Goal: Task Accomplishment & Management: Complete application form

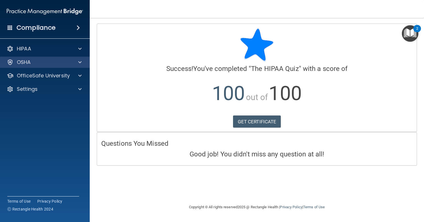
click at [79, 62] on span at bounding box center [79, 62] width 3 height 7
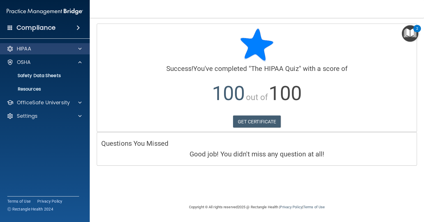
click at [78, 46] on span at bounding box center [79, 48] width 3 height 7
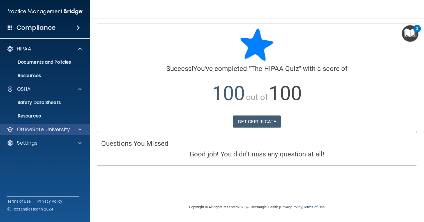
click at [79, 133] on span at bounding box center [79, 129] width 3 height 7
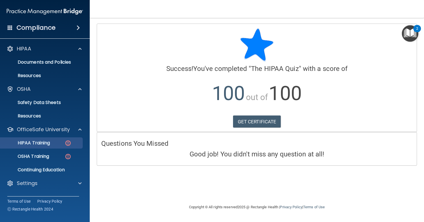
click at [56, 144] on div "HIPAA Training" at bounding box center [42, 143] width 77 height 6
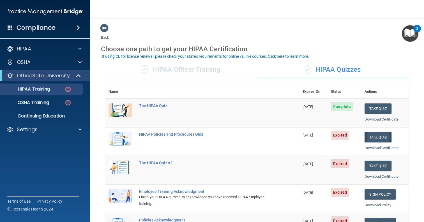
click at [370, 133] on button "Take Quiz" at bounding box center [377, 137] width 27 height 10
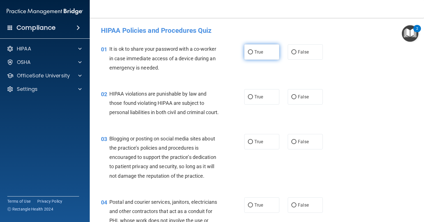
click at [261, 59] on label "True" at bounding box center [261, 51] width 35 height 15
click at [253, 54] on input "True" at bounding box center [250, 52] width 5 height 4
radio input "true"
click at [313, 100] on label "False" at bounding box center [305, 96] width 35 height 15
click at [296, 99] on input "False" at bounding box center [293, 97] width 5 height 4
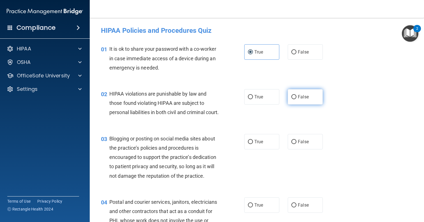
radio input "true"
click at [301, 47] on label "False" at bounding box center [305, 51] width 35 height 15
click at [296, 50] on input "False" at bounding box center [293, 52] width 5 height 4
radio input "true"
radio input "false"
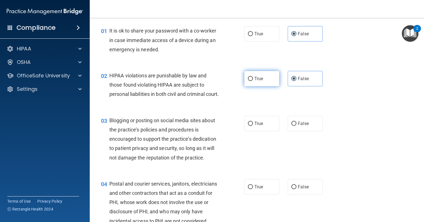
scroll to position [24, 0]
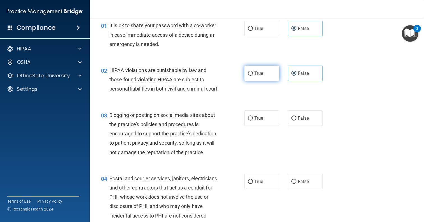
click at [256, 75] on span "True" at bounding box center [258, 73] width 9 height 5
click at [253, 75] on input "True" at bounding box center [250, 73] width 5 height 4
radio input "true"
radio input "false"
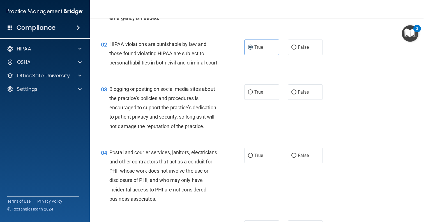
scroll to position [67, 0]
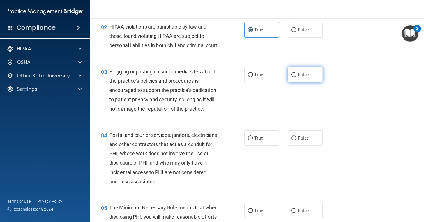
click at [292, 77] on input "False" at bounding box center [293, 75] width 5 height 4
radio input "true"
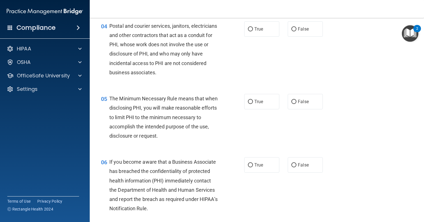
scroll to position [175, 0]
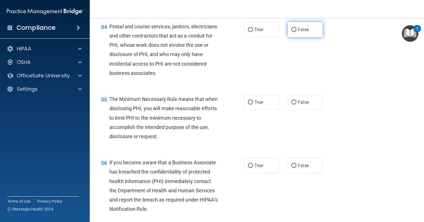
click at [293, 32] on input "False" at bounding box center [293, 30] width 5 height 4
radio input "true"
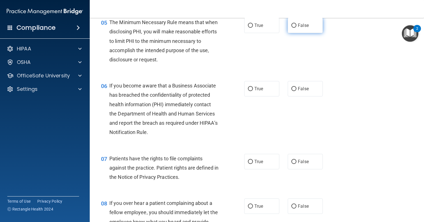
scroll to position [258, 0]
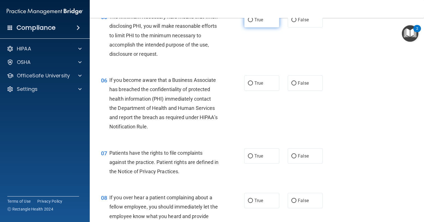
click at [260, 22] on span "True" at bounding box center [258, 19] width 9 height 5
click at [253, 22] on input "True" at bounding box center [250, 20] width 5 height 4
radio input "true"
click at [336, 116] on div "06 If you become aware that a Business Associate has breached the confidentiali…" at bounding box center [257, 104] width 320 height 73
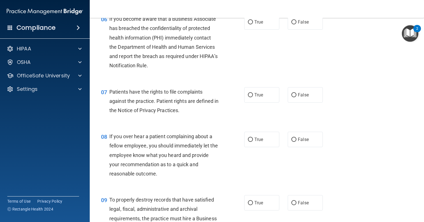
scroll to position [319, 0]
click at [273, 30] on label "True" at bounding box center [261, 22] width 35 height 15
click at [253, 25] on input "True" at bounding box center [250, 22] width 5 height 4
radio input "true"
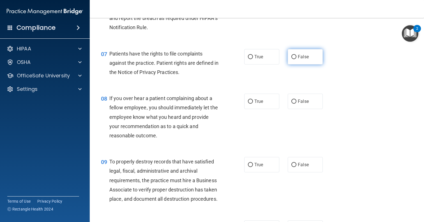
scroll to position [372, 0]
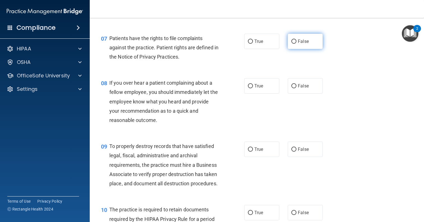
click at [309, 46] on label "False" at bounding box center [305, 41] width 35 height 15
click at [296, 44] on input "False" at bounding box center [293, 42] width 5 height 4
radio input "true"
click at [276, 47] on label "True" at bounding box center [261, 41] width 35 height 15
click at [253, 44] on input "True" at bounding box center [250, 42] width 5 height 4
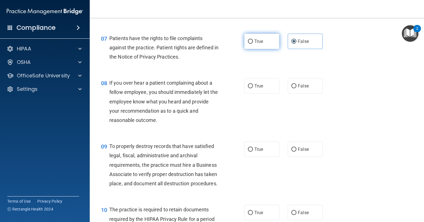
radio input "true"
radio input "false"
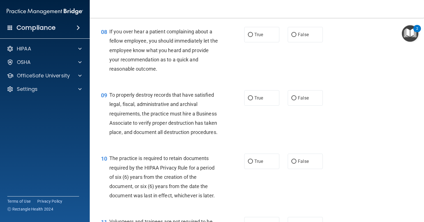
scroll to position [425, 0]
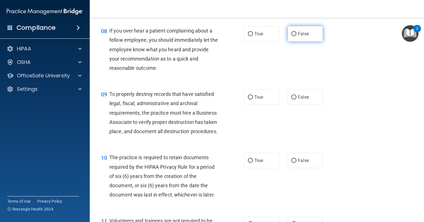
click at [292, 36] on input "False" at bounding box center [293, 34] width 5 height 4
radio input "true"
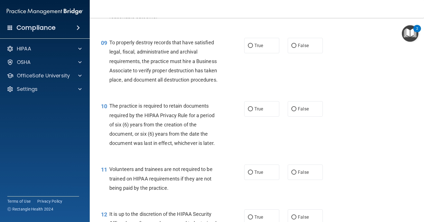
scroll to position [477, 0]
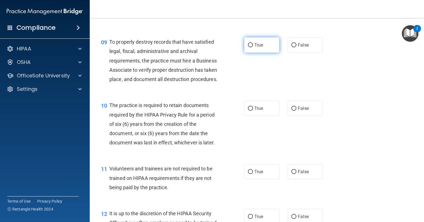
click at [271, 51] on label "True" at bounding box center [261, 44] width 35 height 15
click at [253, 47] on input "True" at bounding box center [250, 45] width 5 height 4
radio input "true"
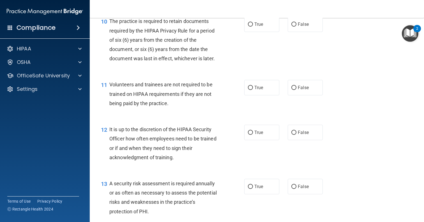
scroll to position [568, 0]
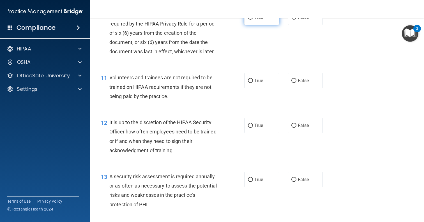
click at [262, 25] on label "True" at bounding box center [261, 17] width 35 height 15
click at [253, 20] on input "True" at bounding box center [250, 17] width 5 height 4
radio input "true"
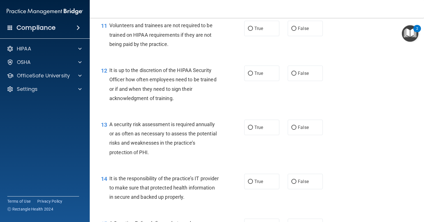
scroll to position [625, 0]
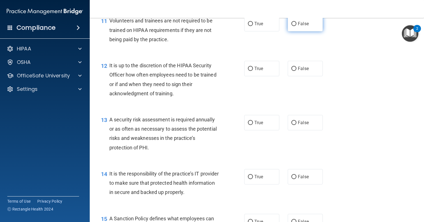
click at [297, 31] on label "False" at bounding box center [305, 23] width 35 height 15
click at [296, 26] on input "False" at bounding box center [293, 24] width 5 height 4
radio input "true"
click at [342, 71] on div "12 It is up to the discretion of the HIPAA Security Officer how often employees…" at bounding box center [257, 81] width 320 height 54
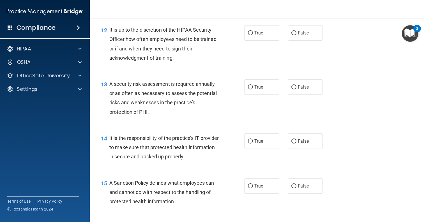
scroll to position [664, 0]
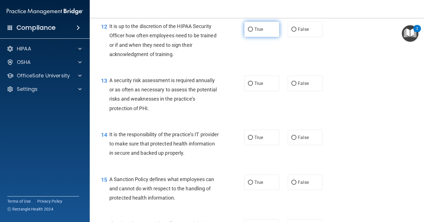
click at [263, 32] on span "True" at bounding box center [258, 29] width 9 height 5
click at [253, 32] on input "True" at bounding box center [250, 29] width 5 height 4
radio input "true"
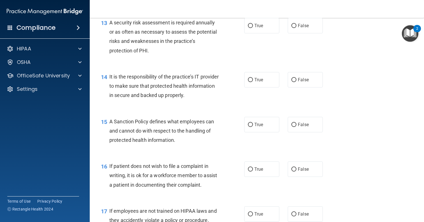
scroll to position [721, 0]
click at [263, 34] on label "True" at bounding box center [261, 25] width 35 height 15
click at [253, 28] on input "True" at bounding box center [250, 26] width 5 height 4
radio input "true"
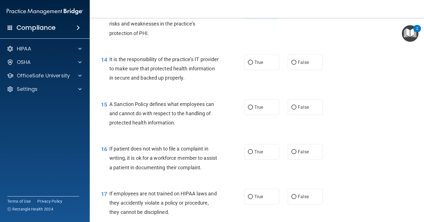
scroll to position [743, 0]
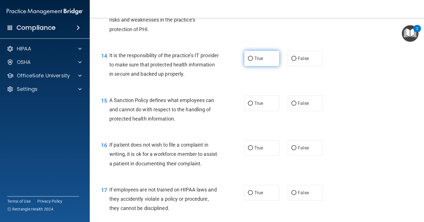
click at [268, 63] on label "True" at bounding box center [261, 58] width 35 height 15
click at [253, 61] on input "True" at bounding box center [250, 59] width 5 height 4
radio input "true"
click at [338, 103] on div "15 A Sanction Policy defines what employees can and cannot do with respect to t…" at bounding box center [257, 111] width 320 height 45
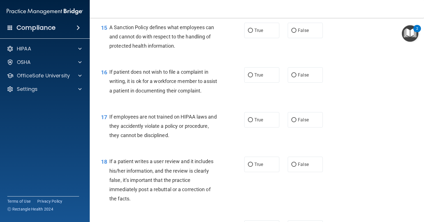
scroll to position [818, 0]
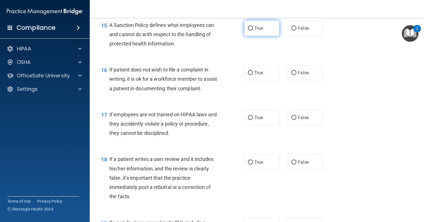
click at [271, 36] on label "True" at bounding box center [261, 27] width 35 height 15
click at [253, 31] on input "True" at bounding box center [250, 28] width 5 height 4
radio input "true"
click at [350, 76] on div "16 If patient does not wish to file a complaint in writing, it is ok for a work…" at bounding box center [257, 80] width 320 height 45
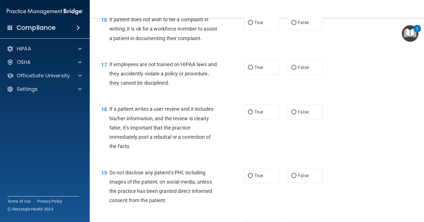
scroll to position [868, 0]
click at [304, 24] on label "False" at bounding box center [305, 22] width 35 height 15
click at [296, 24] on input "False" at bounding box center [293, 23] width 5 height 4
radio input "true"
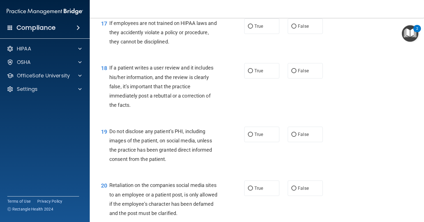
scroll to position [911, 0]
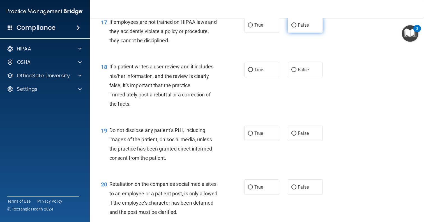
click at [297, 33] on label "False" at bounding box center [305, 24] width 35 height 15
click at [296, 27] on input "False" at bounding box center [293, 25] width 5 height 4
radio input "true"
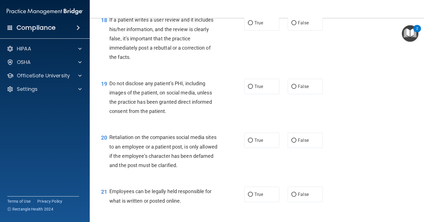
scroll to position [958, 0]
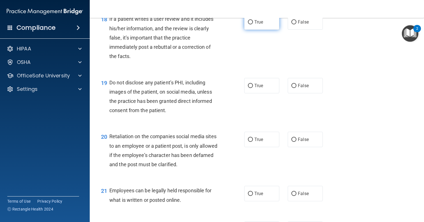
click at [260, 30] on label "True" at bounding box center [261, 21] width 35 height 15
click at [253, 24] on input "True" at bounding box center [250, 22] width 5 height 4
radio input "true"
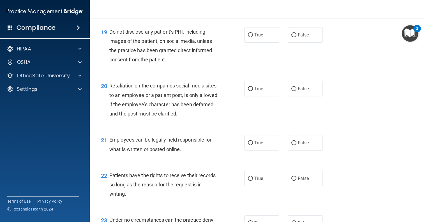
scroll to position [1013, 0]
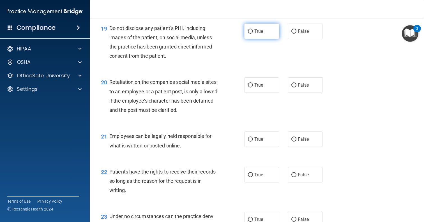
click at [274, 39] on label "True" at bounding box center [261, 31] width 35 height 15
click at [253, 34] on input "True" at bounding box center [250, 31] width 5 height 4
radio input "true"
click at [367, 103] on div "20 Retaliation on the companies social media sites to an employee or a patient …" at bounding box center [257, 97] width 320 height 54
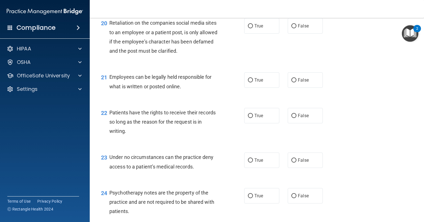
scroll to position [1073, 0]
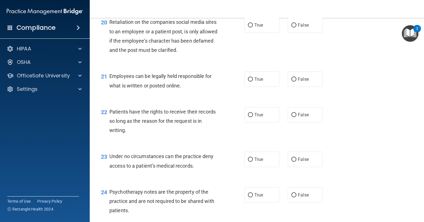
click at [367, 100] on div "21 Employees can be legally held responsible for what is written or posted onli…" at bounding box center [257, 81] width 320 height 35
click at [297, 33] on label "False" at bounding box center [305, 24] width 35 height 15
click at [296, 27] on input "False" at bounding box center [293, 25] width 5 height 4
radio input "true"
click at [337, 100] on div "21 Employees can be legally held responsible for what is written or posted onli…" at bounding box center [257, 81] width 320 height 35
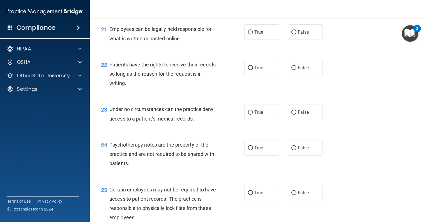
scroll to position [1121, 0]
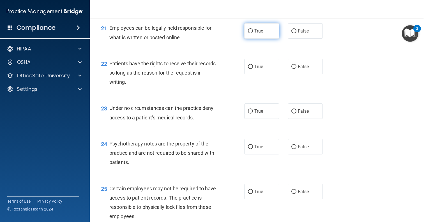
click at [262, 39] on label "True" at bounding box center [261, 30] width 35 height 15
click at [253, 33] on input "True" at bounding box center [250, 31] width 5 height 4
radio input "true"
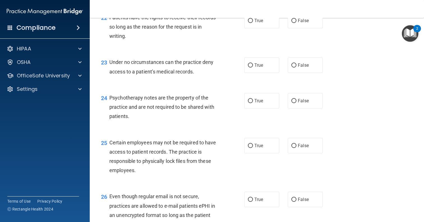
scroll to position [1165, 0]
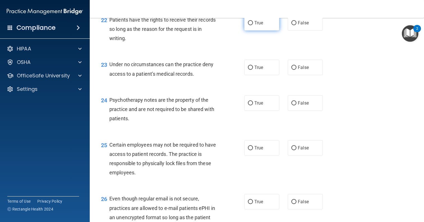
click at [264, 31] on label "True" at bounding box center [261, 22] width 35 height 15
click at [253, 25] on input "True" at bounding box center [250, 23] width 5 height 4
radio input "true"
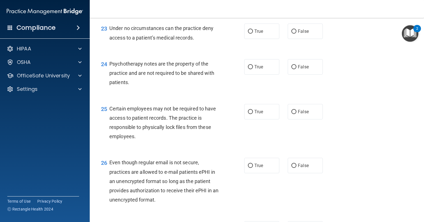
scroll to position [1201, 0]
click at [260, 38] on label "True" at bounding box center [261, 30] width 35 height 15
click at [253, 33] on input "True" at bounding box center [250, 31] width 5 height 4
radio input "true"
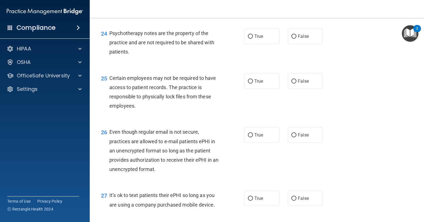
scroll to position [1233, 0]
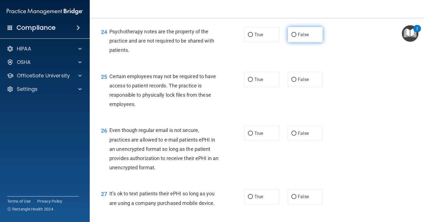
click at [307, 41] on label "False" at bounding box center [305, 34] width 35 height 15
click at [296, 37] on input "False" at bounding box center [293, 35] width 5 height 4
radio input "true"
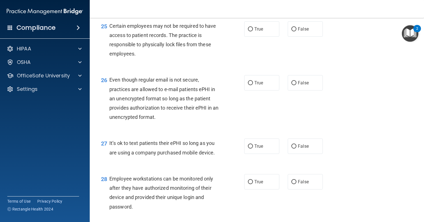
scroll to position [1286, 0]
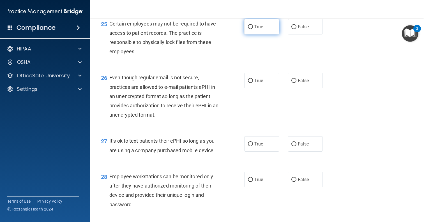
click at [271, 31] on label "True" at bounding box center [261, 26] width 35 height 15
click at [253, 29] on input "True" at bounding box center [250, 27] width 5 height 4
radio input "true"
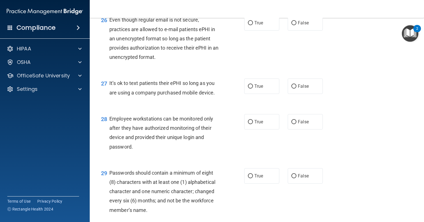
scroll to position [1344, 0]
click at [266, 25] on label "True" at bounding box center [261, 22] width 35 height 15
click at [253, 25] on input "True" at bounding box center [250, 22] width 5 height 4
radio input "true"
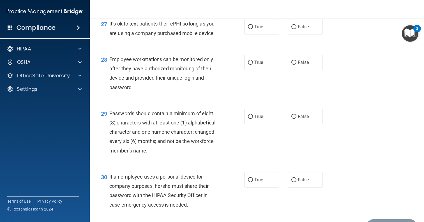
scroll to position [1404, 0]
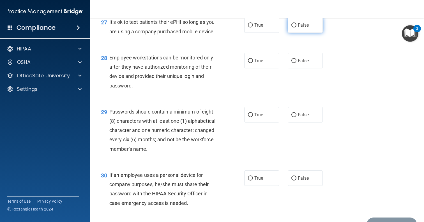
click at [289, 31] on label "False" at bounding box center [305, 24] width 35 height 15
click at [291, 27] on input "False" at bounding box center [293, 25] width 5 height 4
radio input "true"
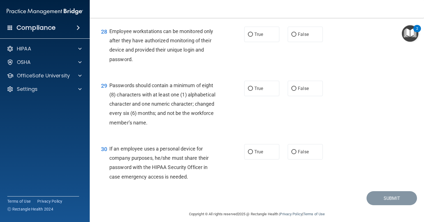
scroll to position [1436, 0]
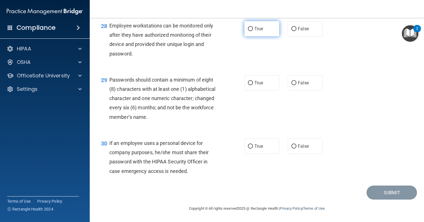
click at [265, 35] on label "True" at bounding box center [261, 28] width 35 height 15
click at [253, 31] on input "True" at bounding box center [250, 29] width 5 height 4
radio input "true"
click at [361, 117] on div "29 Passwords should contain a minimum of eight (8) characters with at least one…" at bounding box center [257, 99] width 320 height 63
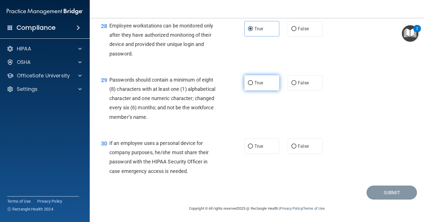
click at [260, 83] on span "True" at bounding box center [258, 82] width 9 height 5
click at [253, 83] on input "True" at bounding box center [250, 83] width 5 height 4
radio input "true"
click at [355, 116] on div "29 Passwords should contain a minimum of eight (8) characters with at least one…" at bounding box center [257, 99] width 320 height 63
click at [258, 144] on span "True" at bounding box center [258, 145] width 9 height 5
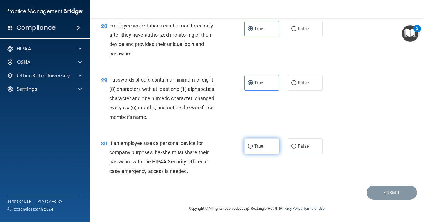
click at [253, 144] on input "True" at bounding box center [250, 146] width 5 height 4
radio input "true"
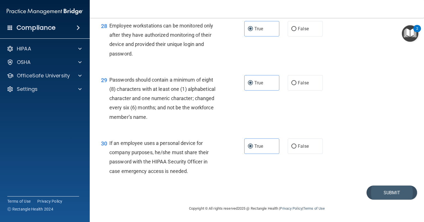
click at [379, 193] on button "Submit" at bounding box center [391, 193] width 50 height 14
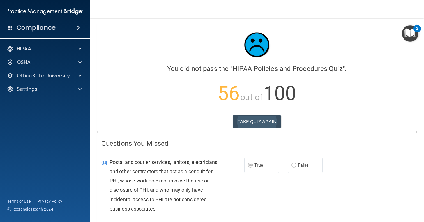
click at [267, 123] on button "TAKE QUIZ AGAIN" at bounding box center [257, 121] width 48 height 12
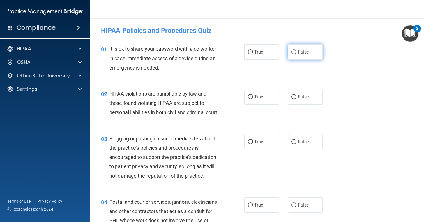
click at [291, 52] on input "False" at bounding box center [293, 52] width 5 height 4
radio input "true"
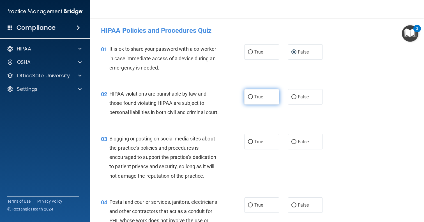
click at [261, 98] on span "True" at bounding box center [258, 96] width 9 height 5
click at [253, 98] on input "True" at bounding box center [250, 97] width 5 height 4
radio input "true"
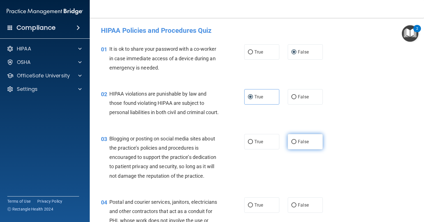
click at [294, 147] on label "False" at bounding box center [305, 141] width 35 height 15
click at [294, 144] on input "False" at bounding box center [293, 142] width 5 height 4
radio input "true"
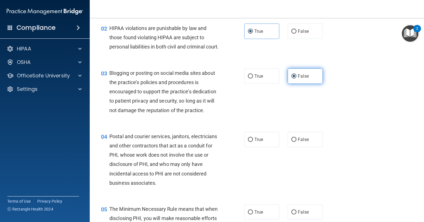
scroll to position [66, 0]
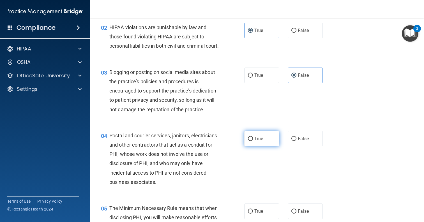
click at [275, 146] on label "True" at bounding box center [261, 138] width 35 height 15
click at [253, 141] on input "True" at bounding box center [250, 139] width 5 height 4
radio input "true"
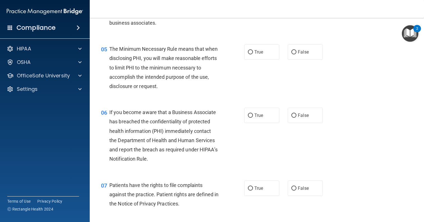
scroll to position [227, 0]
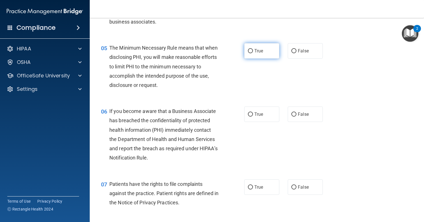
click at [266, 59] on label "True" at bounding box center [261, 50] width 35 height 15
click at [253, 53] on input "True" at bounding box center [250, 51] width 5 height 4
radio input "true"
click at [302, 122] on label "False" at bounding box center [305, 114] width 35 height 15
click at [296, 117] on input "False" at bounding box center [293, 114] width 5 height 4
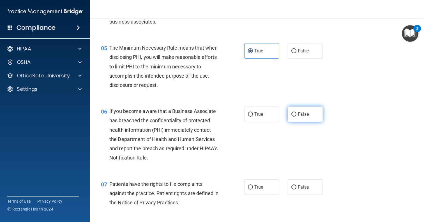
radio input "true"
click at [258, 189] on label "True" at bounding box center [261, 186] width 35 height 15
click at [253, 189] on input "True" at bounding box center [250, 187] width 5 height 4
radio input "true"
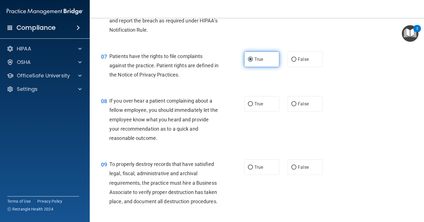
scroll to position [396, 0]
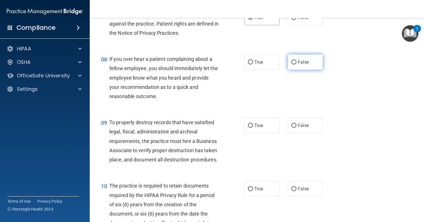
click at [300, 65] on span "False" at bounding box center [303, 61] width 11 height 5
click at [296, 64] on input "False" at bounding box center [293, 62] width 5 height 4
radio input "true"
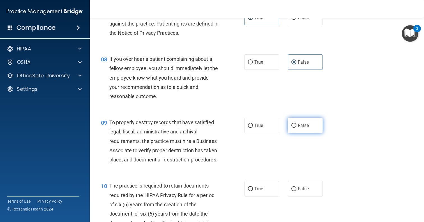
click at [292, 128] on label "False" at bounding box center [305, 125] width 35 height 15
click at [292, 128] on input "False" at bounding box center [293, 126] width 5 height 4
radio input "true"
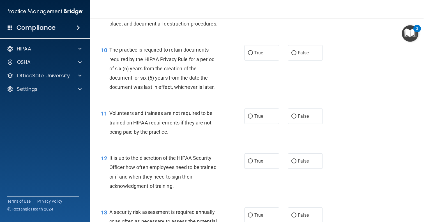
scroll to position [531, 0]
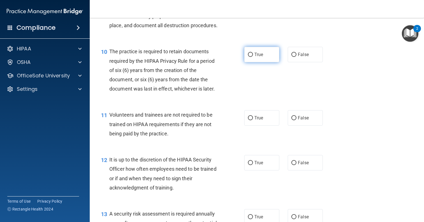
click at [277, 62] on label "True" at bounding box center [261, 54] width 35 height 15
click at [253, 57] on input "True" at bounding box center [250, 55] width 5 height 4
radio input "true"
click at [297, 126] on label "False" at bounding box center [305, 117] width 35 height 15
click at [296, 120] on input "False" at bounding box center [293, 118] width 5 height 4
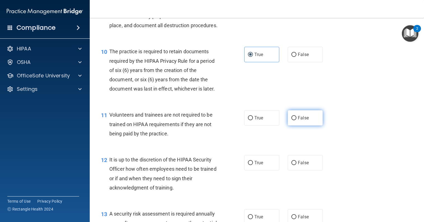
radio input "true"
click at [297, 169] on label "False" at bounding box center [305, 162] width 35 height 15
click at [296, 165] on input "False" at bounding box center [293, 163] width 5 height 4
radio input "true"
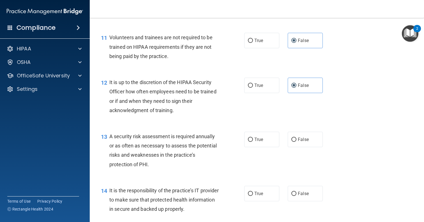
scroll to position [688, 0]
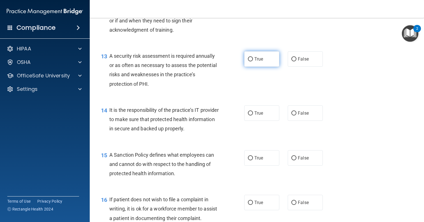
click at [269, 61] on label "True" at bounding box center [261, 58] width 35 height 15
click at [253, 61] on input "True" at bounding box center [250, 59] width 5 height 4
radio input "true"
click at [295, 115] on input "False" at bounding box center [293, 113] width 5 height 4
radio input "true"
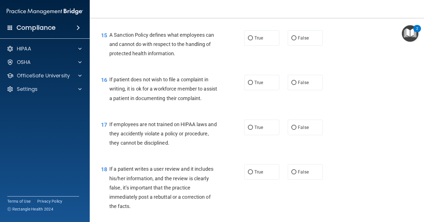
scroll to position [801, 0]
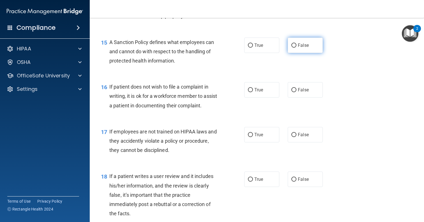
click at [300, 48] on span "False" at bounding box center [303, 45] width 11 height 5
click at [296, 48] on input "False" at bounding box center [293, 45] width 5 height 4
radio input "true"
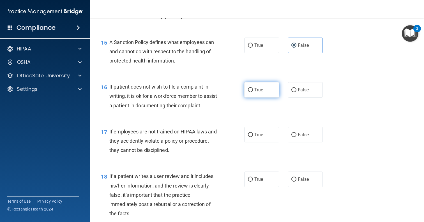
click at [267, 98] on label "True" at bounding box center [261, 89] width 35 height 15
click at [253, 92] on input "True" at bounding box center [250, 90] width 5 height 4
radio input "true"
click at [300, 137] on span "False" at bounding box center [303, 134] width 11 height 5
click at [296, 137] on input "False" at bounding box center [293, 135] width 5 height 4
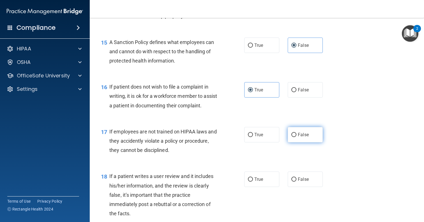
radio input "true"
click at [300, 192] on div "18 If a patient writes a user review and it includes his/her information, and t…" at bounding box center [257, 196] width 320 height 63
click at [302, 182] on span "False" at bounding box center [303, 179] width 11 height 5
click at [296, 182] on input "False" at bounding box center [293, 179] width 5 height 4
radio input "true"
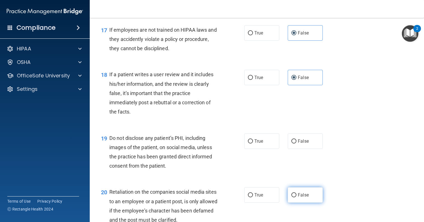
scroll to position [933, 0]
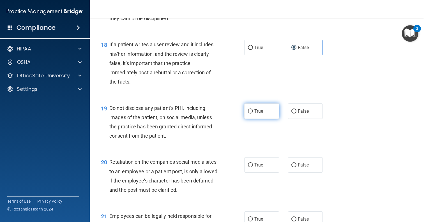
click at [261, 114] on span "True" at bounding box center [258, 110] width 9 height 5
click at [253, 114] on input "True" at bounding box center [250, 111] width 5 height 4
radio input "true"
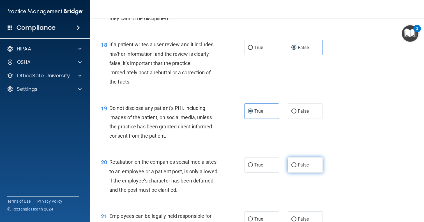
click at [295, 167] on input "False" at bounding box center [293, 165] width 5 height 4
radio input "true"
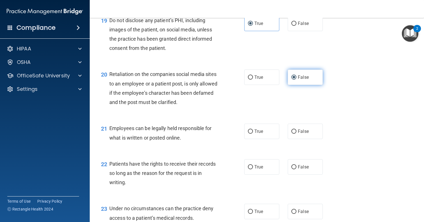
scroll to position [1035, 0]
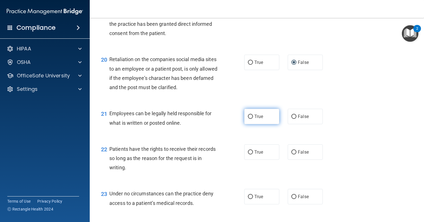
click at [266, 122] on label "True" at bounding box center [261, 116] width 35 height 15
click at [253, 119] on input "True" at bounding box center [250, 117] width 5 height 4
radio input "true"
click at [295, 154] on input "False" at bounding box center [293, 152] width 5 height 4
radio input "true"
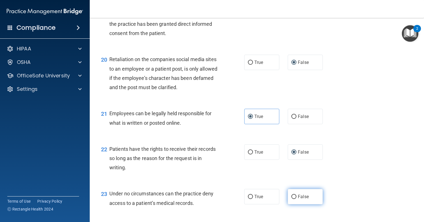
click at [295, 199] on input "False" at bounding box center [293, 197] width 5 height 4
radio input "true"
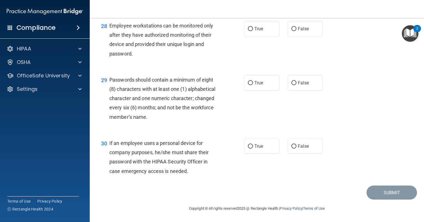
scroll to position [1438, 0]
click at [294, 147] on input "False" at bounding box center [293, 146] width 5 height 4
radio input "true"
click at [265, 85] on label "True" at bounding box center [261, 82] width 35 height 15
click at [253, 85] on input "True" at bounding box center [250, 83] width 5 height 4
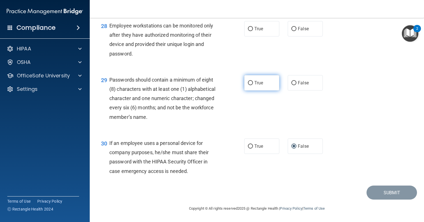
radio input "true"
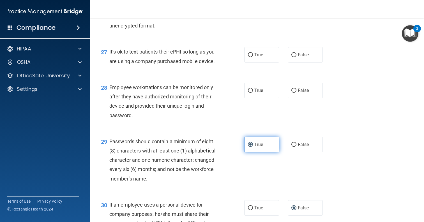
scroll to position [1374, 0]
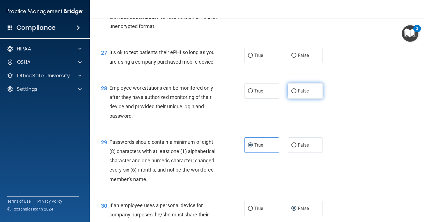
click at [305, 98] on label "False" at bounding box center [305, 90] width 35 height 15
click at [296, 93] on input "False" at bounding box center [293, 91] width 5 height 4
radio input "true"
click at [303, 57] on span "False" at bounding box center [303, 55] width 11 height 5
click at [296, 57] on input "False" at bounding box center [293, 56] width 5 height 4
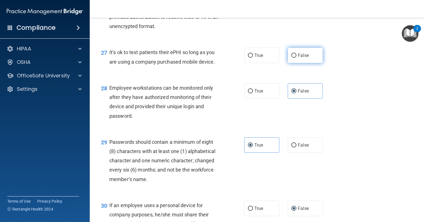
radio input "true"
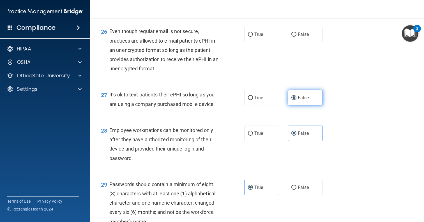
scroll to position [1314, 0]
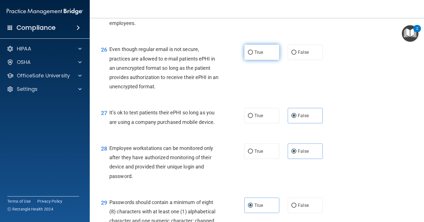
click at [267, 56] on label "True" at bounding box center [261, 52] width 35 height 15
click at [253, 55] on input "True" at bounding box center [250, 52] width 5 height 4
radio input "true"
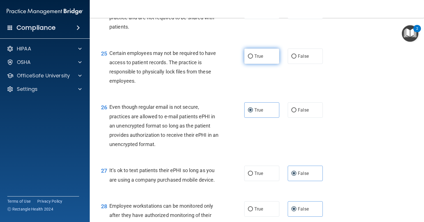
click at [267, 56] on label "True" at bounding box center [261, 55] width 35 height 15
click at [253, 56] on input "True" at bounding box center [250, 56] width 5 height 4
radio input "true"
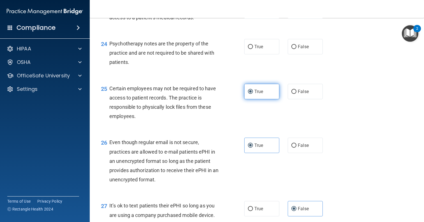
scroll to position [1218, 0]
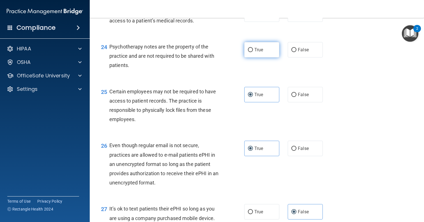
click at [267, 56] on label "True" at bounding box center [261, 49] width 35 height 15
click at [253, 52] on input "True" at bounding box center [250, 50] width 5 height 4
radio input "true"
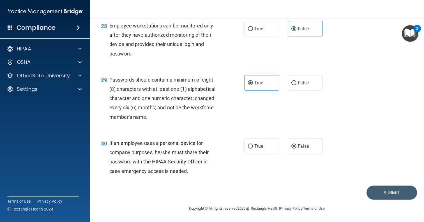
scroll to position [1438, 0]
click at [377, 191] on button "Submit" at bounding box center [391, 193] width 50 height 14
click at [378, 194] on button "Submit" at bounding box center [391, 193] width 50 height 14
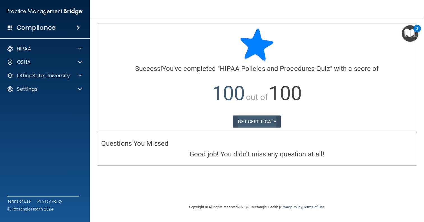
click at [272, 125] on link "GET CERTIFICATE" at bounding box center [257, 121] width 48 height 12
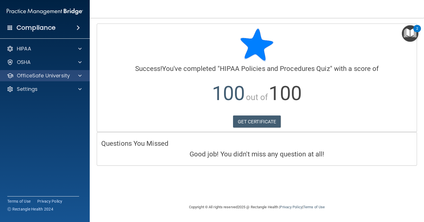
click at [80, 76] on span at bounding box center [79, 75] width 3 height 7
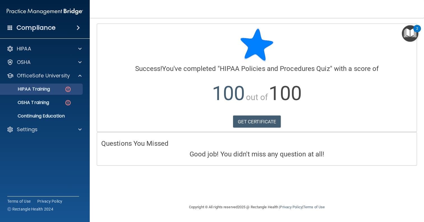
click at [58, 88] on div "HIPAA Training" at bounding box center [42, 89] width 77 height 6
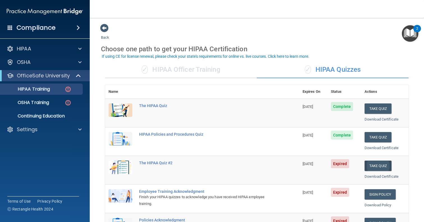
click at [370, 161] on button "Take Quiz" at bounding box center [377, 166] width 27 height 10
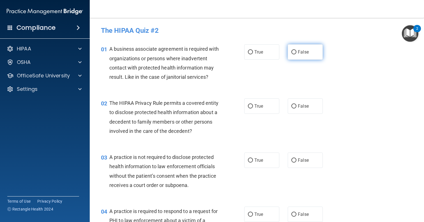
click at [295, 52] on input "False" at bounding box center [293, 52] width 5 height 4
radio input "true"
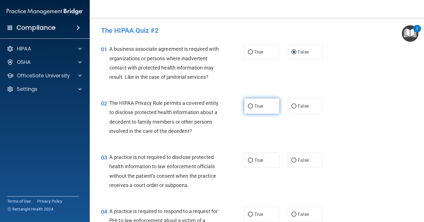
click at [263, 108] on label "True" at bounding box center [261, 105] width 35 height 15
click at [253, 108] on input "True" at bounding box center [250, 106] width 5 height 4
radio input "true"
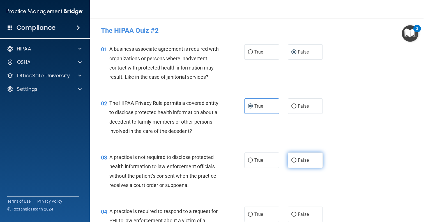
click at [305, 165] on label "False" at bounding box center [305, 159] width 35 height 15
click at [296, 163] on input "False" at bounding box center [293, 160] width 5 height 4
radio input "true"
click at [262, 219] on label "True" at bounding box center [261, 214] width 35 height 15
click at [253, 217] on input "True" at bounding box center [250, 214] width 5 height 4
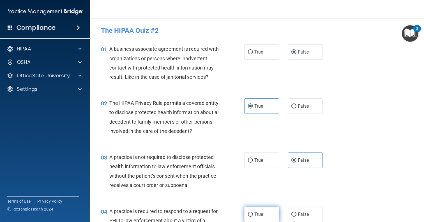
radio input "true"
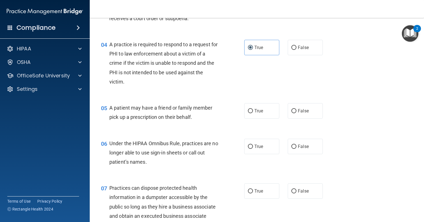
scroll to position [170, 0]
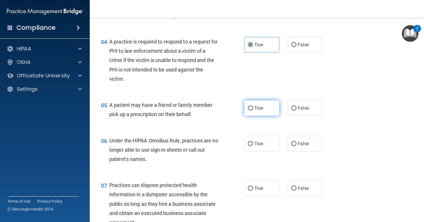
click at [271, 113] on label "True" at bounding box center [261, 107] width 35 height 15
click at [253, 110] on input "True" at bounding box center [250, 108] width 5 height 4
radio input "true"
click at [298, 141] on span "False" at bounding box center [303, 143] width 11 height 5
click at [296, 142] on input "False" at bounding box center [293, 144] width 5 height 4
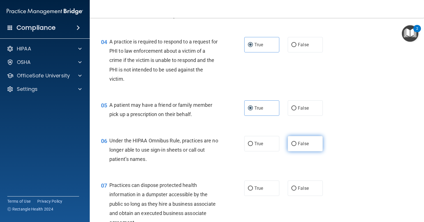
radio input "true"
click at [299, 174] on div "07 Practices can dispose protected health information in a dumpster accessible …" at bounding box center [257, 204] width 320 height 63
click at [299, 181] on label "False" at bounding box center [305, 187] width 35 height 15
click at [296, 186] on input "False" at bounding box center [293, 188] width 5 height 4
radio input "true"
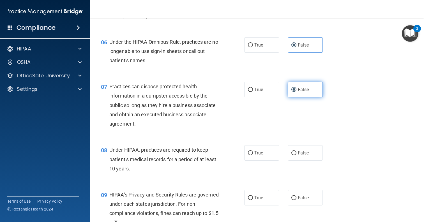
scroll to position [302, 0]
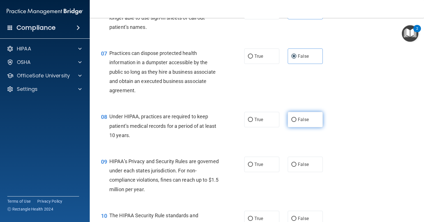
click at [303, 120] on span "False" at bounding box center [303, 119] width 11 height 5
click at [296, 120] on input "False" at bounding box center [293, 120] width 5 height 4
radio input "true"
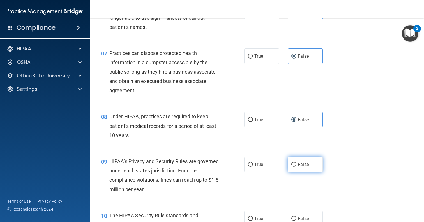
click at [296, 158] on label "False" at bounding box center [305, 164] width 35 height 15
click at [296, 163] on input "False" at bounding box center [293, 165] width 5 height 4
radio input "true"
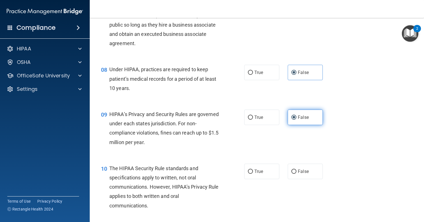
scroll to position [357, 0]
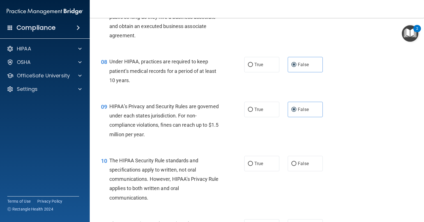
click at [263, 169] on div "10 The HIPAA Security Rule standards and specifications apply to written, not o…" at bounding box center [257, 180] width 320 height 63
click at [264, 162] on label "True" at bounding box center [261, 163] width 35 height 15
click at [253, 162] on input "True" at bounding box center [250, 164] width 5 height 4
radio input "true"
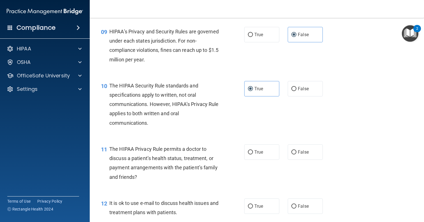
scroll to position [435, 0]
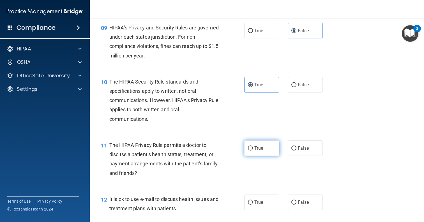
click at [258, 145] on span "True" at bounding box center [258, 147] width 9 height 5
click at [253, 146] on input "True" at bounding box center [250, 148] width 5 height 4
radio input "true"
click at [254, 195] on label "True" at bounding box center [261, 202] width 35 height 15
click at [253, 200] on input "True" at bounding box center [250, 202] width 5 height 4
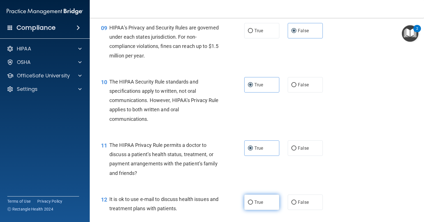
radio input "true"
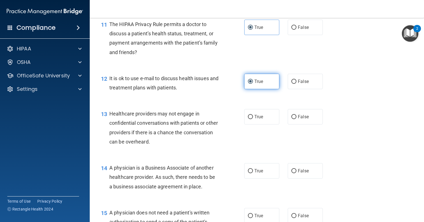
scroll to position [576, 0]
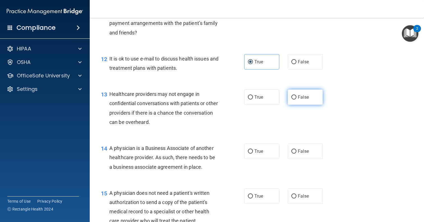
click at [296, 99] on label "False" at bounding box center [305, 96] width 35 height 15
click at [296, 99] on input "False" at bounding box center [293, 97] width 5 height 4
radio input "true"
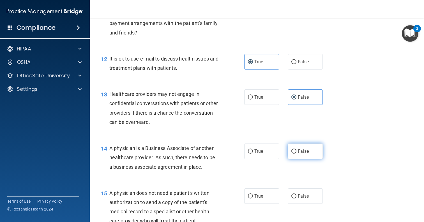
click at [302, 150] on span "False" at bounding box center [303, 151] width 11 height 5
click at [296, 150] on input "False" at bounding box center [293, 151] width 5 height 4
radio input "true"
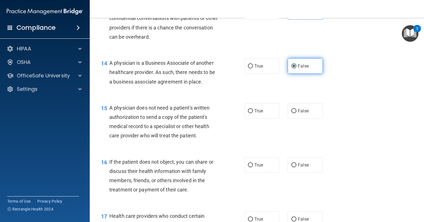
scroll to position [691, 0]
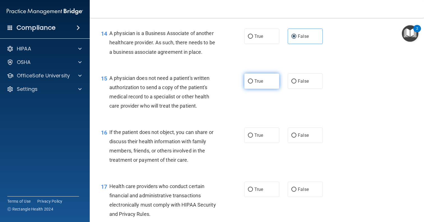
click at [269, 84] on label "True" at bounding box center [261, 80] width 35 height 15
click at [253, 84] on input "True" at bounding box center [250, 81] width 5 height 4
radio input "true"
click at [261, 136] on label "True" at bounding box center [261, 135] width 35 height 15
click at [253, 136] on input "True" at bounding box center [250, 135] width 5 height 4
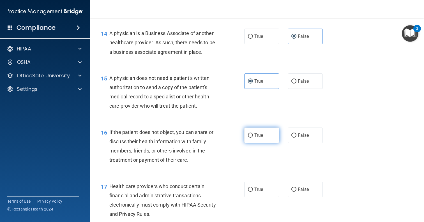
radio input "true"
click at [256, 189] on label "True" at bounding box center [261, 189] width 35 height 15
click at [253, 189] on input "True" at bounding box center [250, 190] width 5 height 4
radio input "true"
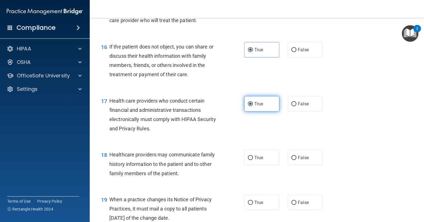
scroll to position [785, 0]
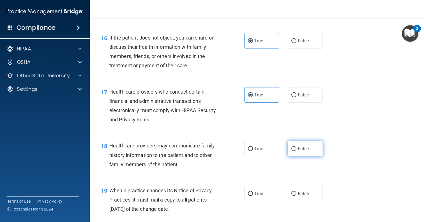
click at [295, 150] on label "False" at bounding box center [305, 148] width 35 height 15
click at [295, 150] on input "False" at bounding box center [293, 149] width 5 height 4
radio input "true"
click at [295, 194] on label "False" at bounding box center [305, 193] width 35 height 15
click at [295, 194] on input "False" at bounding box center [293, 194] width 5 height 4
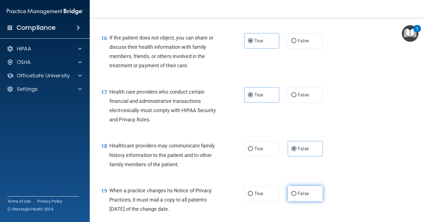
radio input "true"
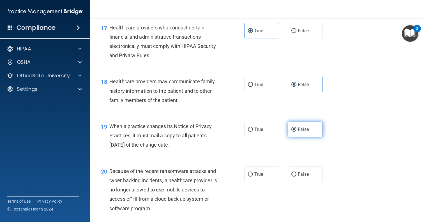
scroll to position [861, 0]
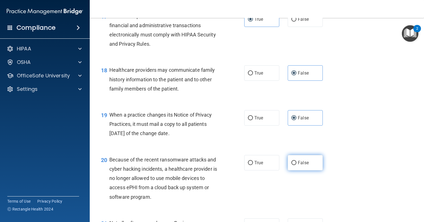
click at [302, 160] on span "False" at bounding box center [303, 162] width 11 height 5
click at [296, 161] on input "False" at bounding box center [293, 163] width 5 height 4
radio input "true"
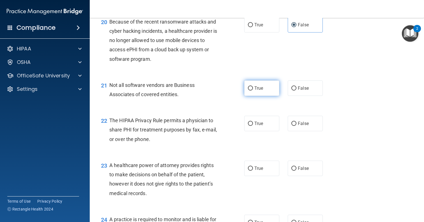
scroll to position [1007, 0]
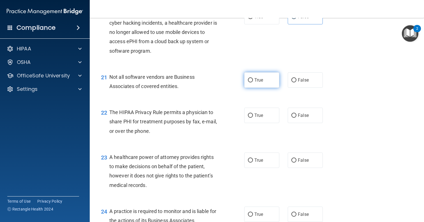
click at [266, 77] on label "True" at bounding box center [261, 79] width 35 height 15
click at [253, 78] on input "True" at bounding box center [250, 80] width 5 height 4
radio input "true"
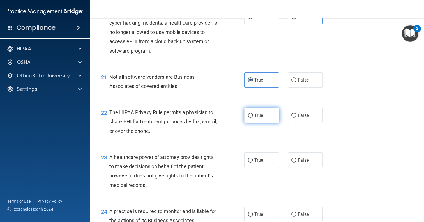
click at [259, 113] on span "True" at bounding box center [258, 115] width 9 height 5
click at [253, 114] on input "True" at bounding box center [250, 116] width 5 height 4
radio input "true"
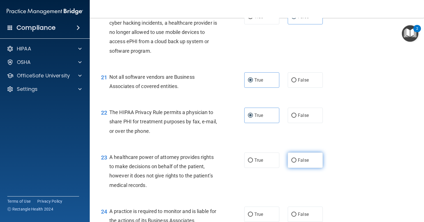
click at [295, 161] on label "False" at bounding box center [305, 159] width 35 height 15
click at [295, 161] on input "False" at bounding box center [293, 160] width 5 height 4
radio input "true"
click at [297, 207] on label "False" at bounding box center [305, 214] width 35 height 15
click at [296, 212] on input "False" at bounding box center [293, 214] width 5 height 4
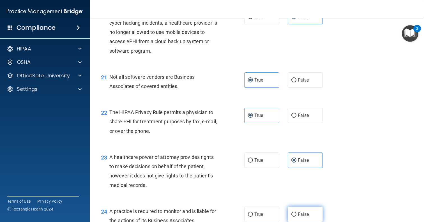
radio input "true"
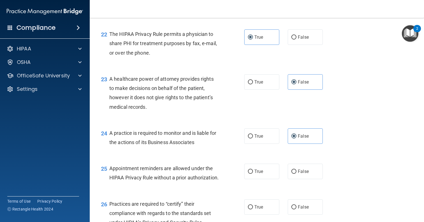
scroll to position [1086, 0]
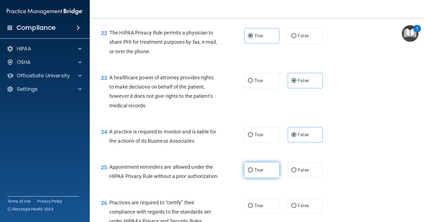
click at [258, 167] on span "True" at bounding box center [258, 169] width 9 height 5
click at [253, 168] on input "True" at bounding box center [250, 170] width 5 height 4
radio input "true"
click at [296, 208] on input "False" at bounding box center [293, 206] width 5 height 4
radio input "true"
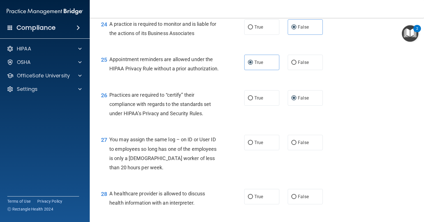
scroll to position [1197, 0]
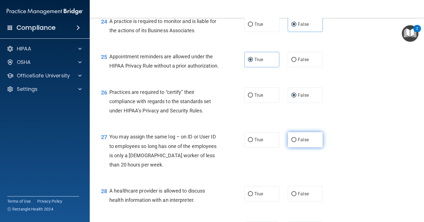
click at [295, 147] on label "False" at bounding box center [305, 139] width 35 height 15
click at [295, 142] on input "False" at bounding box center [293, 140] width 5 height 4
radio input "true"
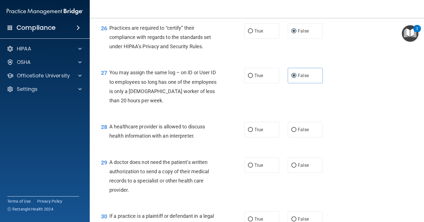
scroll to position [1270, 0]
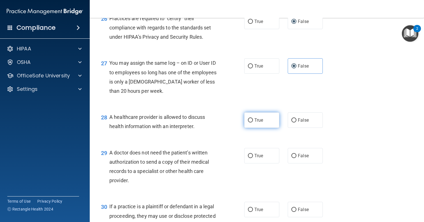
click at [262, 128] on label "True" at bounding box center [261, 119] width 35 height 15
click at [253, 122] on input "True" at bounding box center [250, 120] width 5 height 4
radio input "true"
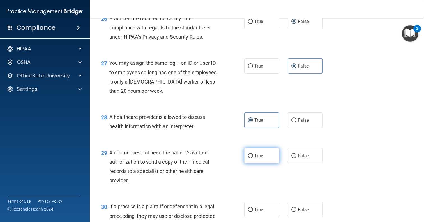
click at [261, 158] on span "True" at bounding box center [258, 155] width 9 height 5
click at [253, 158] on input "True" at bounding box center [250, 156] width 5 height 4
radio input "true"
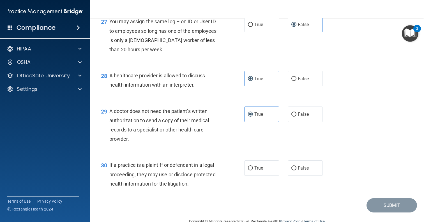
scroll to position [1323, 0]
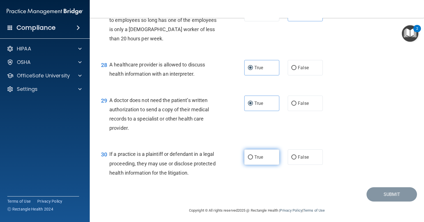
click at [260, 160] on span "True" at bounding box center [258, 156] width 9 height 5
click at [253, 159] on input "True" at bounding box center [250, 157] width 5 height 4
radio input "true"
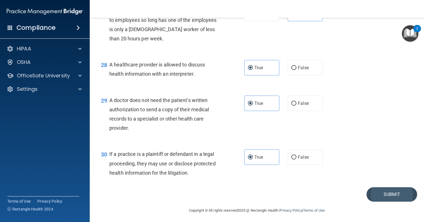
click at [378, 197] on button "Submit" at bounding box center [391, 194] width 50 height 14
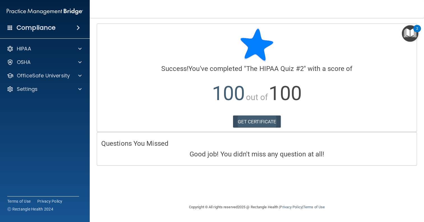
click at [260, 125] on link "GET CERTIFICATE" at bounding box center [257, 121] width 48 height 12
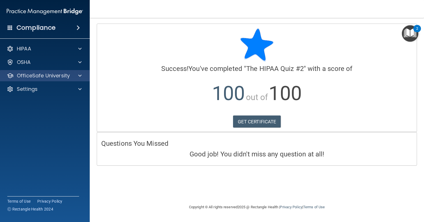
click at [79, 74] on span at bounding box center [79, 75] width 3 height 7
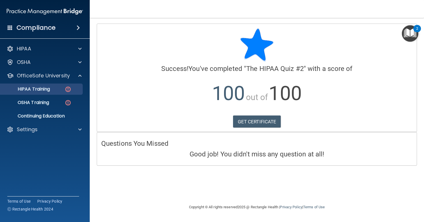
click at [52, 89] on div "HIPAA Training" at bounding box center [42, 89] width 77 height 6
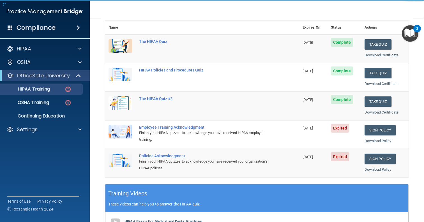
scroll to position [65, 0]
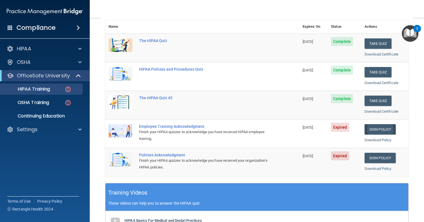
click at [380, 127] on link "Sign Policy" at bounding box center [379, 129] width 31 height 10
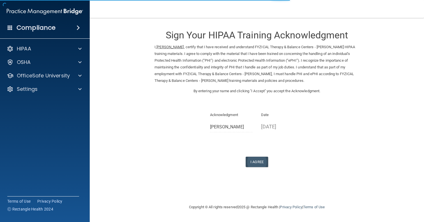
click at [261, 159] on button "I Agree" at bounding box center [257, 162] width 22 height 10
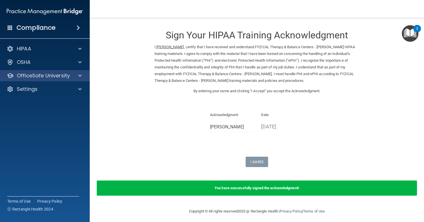
click at [84, 76] on div at bounding box center [79, 75] width 14 height 7
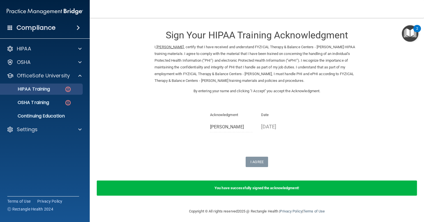
click at [46, 92] on p "HIPAA Training" at bounding box center [27, 89] width 46 height 6
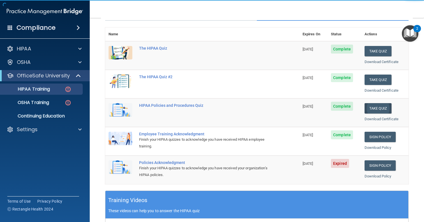
scroll to position [59, 0]
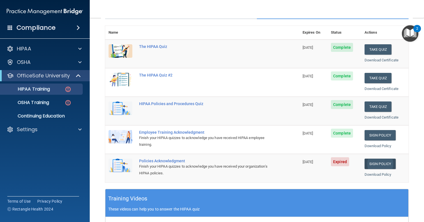
click at [377, 162] on link "Sign Policy" at bounding box center [379, 164] width 31 height 10
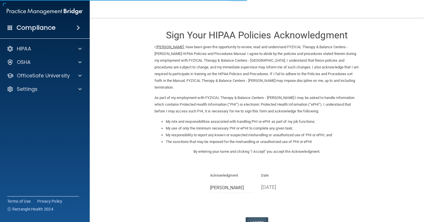
click at [263, 217] on button "I Agree" at bounding box center [257, 222] width 22 height 10
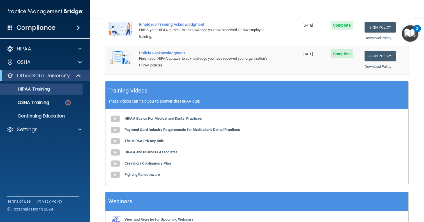
scroll to position [169, 0]
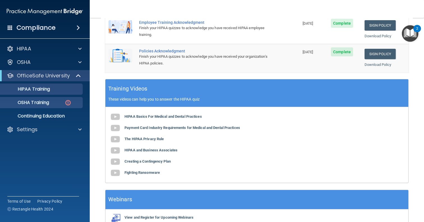
click at [57, 105] on div "OSHA Training" at bounding box center [42, 103] width 77 height 6
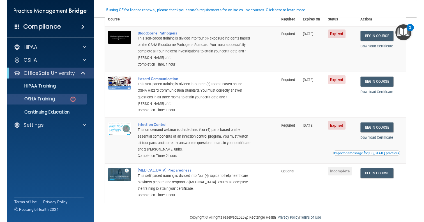
scroll to position [55, 0]
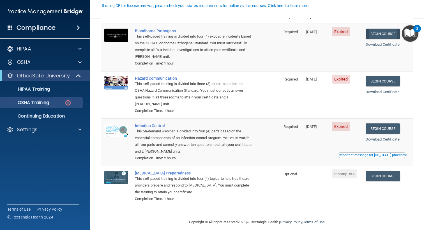
click at [387, 33] on link "Begin Course" at bounding box center [382, 34] width 34 height 10
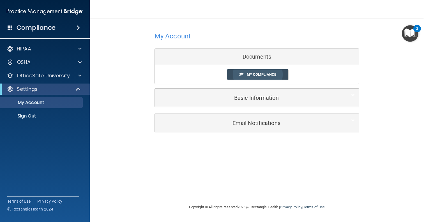
click at [239, 76] on link "My Compliance" at bounding box center [257, 74] width 61 height 10
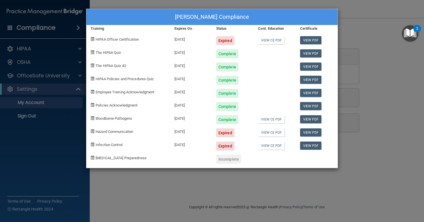
click at [249, 71] on div "Complete" at bounding box center [233, 77] width 42 height 13
click at [234, 41] on div "Expired" at bounding box center [233, 38] width 42 height 13
click at [256, 42] on div "View CE PDF" at bounding box center [275, 38] width 42 height 13
click at [262, 42] on link "View CE PDF" at bounding box center [271, 40] width 27 height 8
click at [363, 46] on div "Kasey Wilson's Compliance Training Expires On Status Cont. Education Certificat…" at bounding box center [212, 111] width 424 height 222
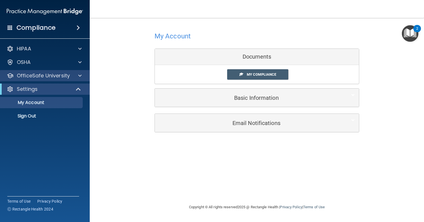
click at [81, 75] on span at bounding box center [79, 75] width 3 height 7
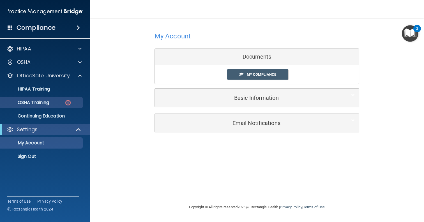
click at [49, 102] on p "OSHA Training" at bounding box center [26, 103] width 45 height 6
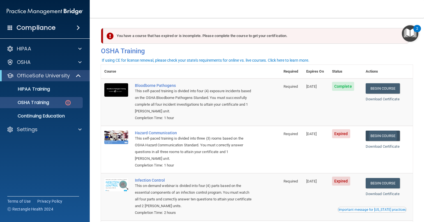
click at [389, 137] on link "Begin Course" at bounding box center [382, 136] width 34 height 10
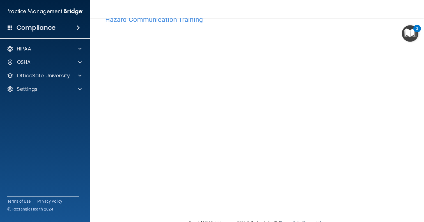
scroll to position [11, 0]
